Goal: Transaction & Acquisition: Download file/media

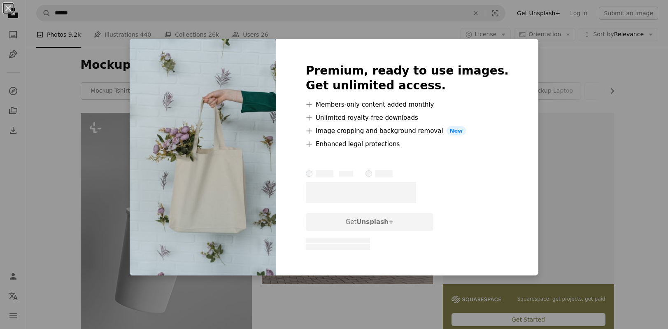
scroll to position [796, 0]
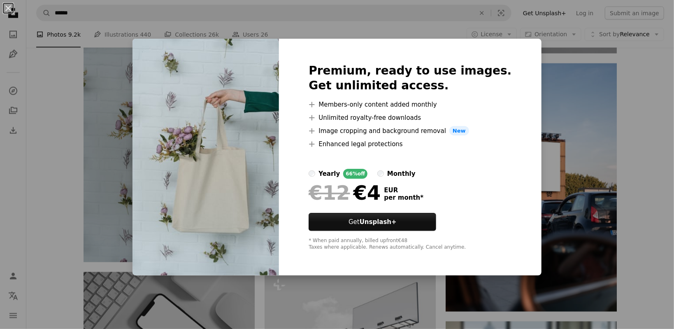
click at [73, 170] on div "An X shape Premium, ready to use images. Get unlimited access. A plus sign Memb…" at bounding box center [337, 164] width 674 height 329
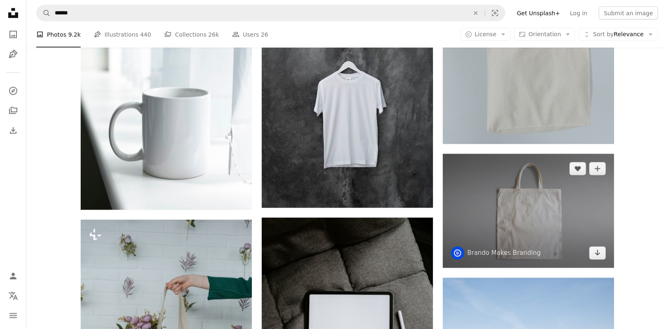
scroll to position [603, 0]
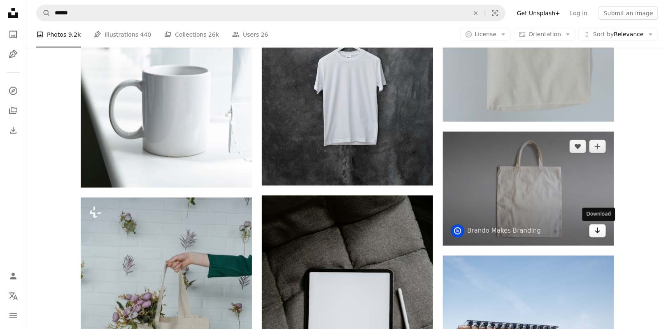
click at [596, 231] on icon "Download" at bounding box center [597, 231] width 5 height 6
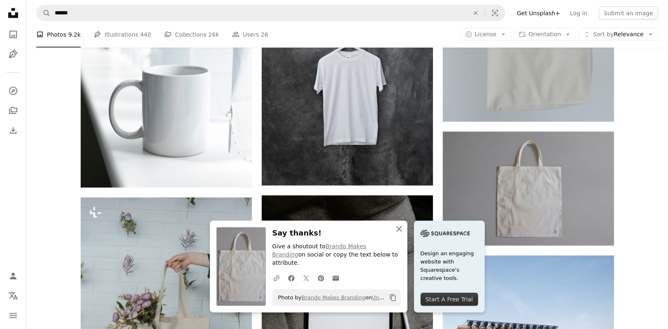
click at [400, 234] on icon "An X shape" at bounding box center [399, 229] width 10 height 10
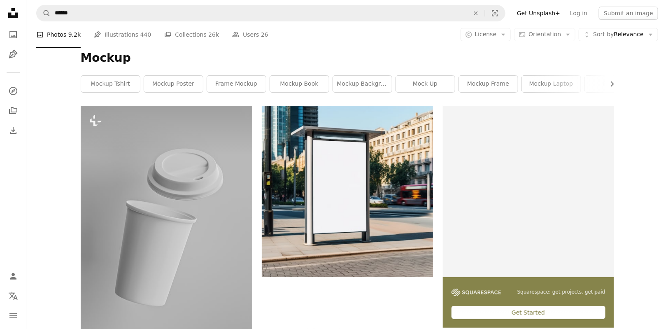
scroll to position [0, 0]
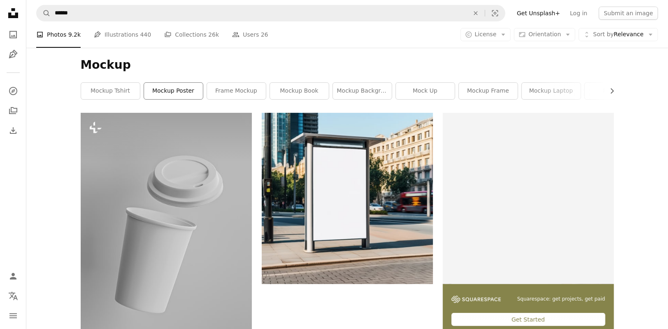
click at [186, 93] on link "mockup poster" at bounding box center [173, 91] width 59 height 16
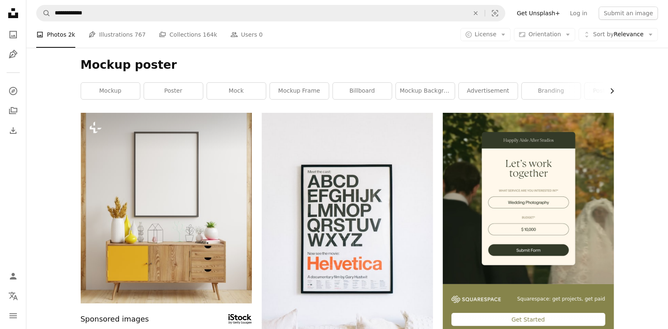
click at [612, 91] on icon "Chevron right" at bounding box center [612, 91] width 8 height 8
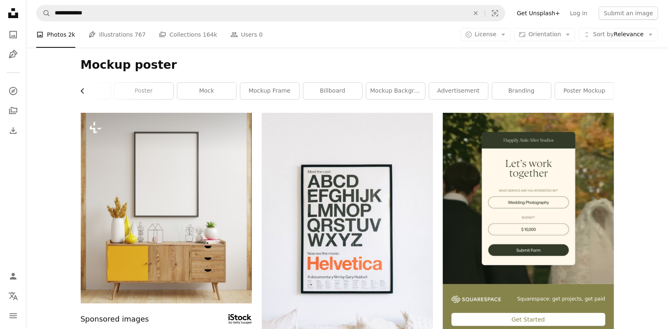
click at [81, 92] on icon "Chevron left" at bounding box center [83, 91] width 8 height 8
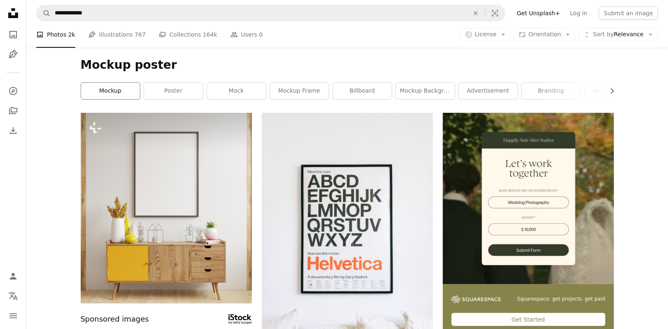
click at [128, 89] on link "mockup" at bounding box center [110, 91] width 59 height 16
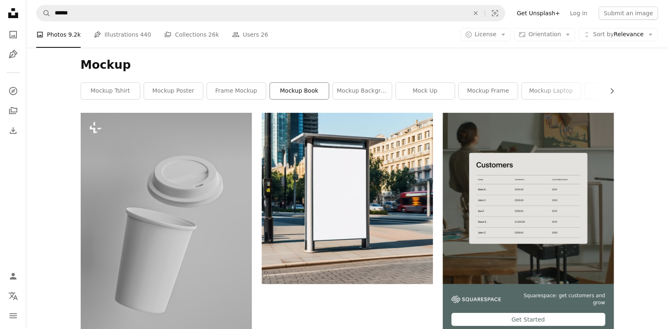
click at [293, 91] on link "mockup book" at bounding box center [299, 91] width 59 height 16
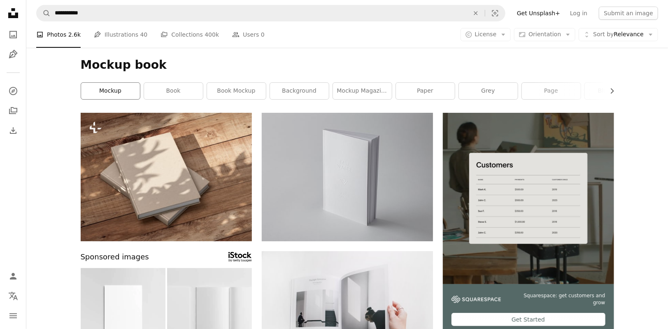
click at [127, 91] on link "mockup" at bounding box center [110, 91] width 59 height 16
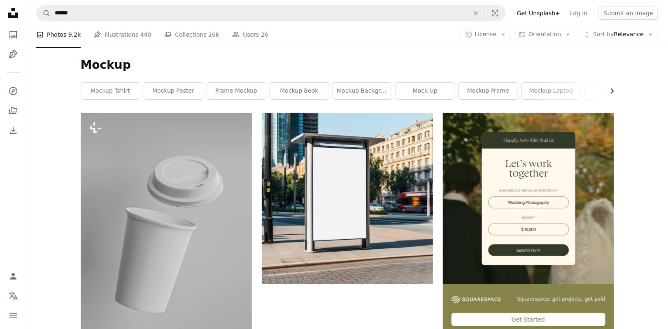
click at [612, 89] on icon "Chevron right" at bounding box center [612, 91] width 8 height 8
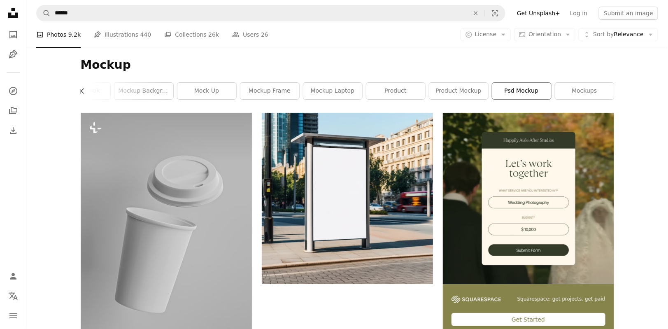
click at [533, 90] on link "psd mockup" at bounding box center [521, 91] width 59 height 16
